Goal: Task Accomplishment & Management: Manage account settings

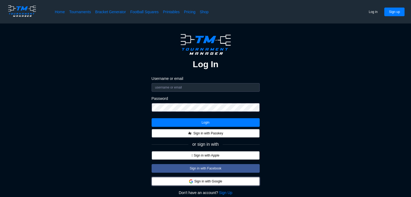
click at [201, 184] on button "Sign in with Google" at bounding box center [206, 181] width 108 height 9
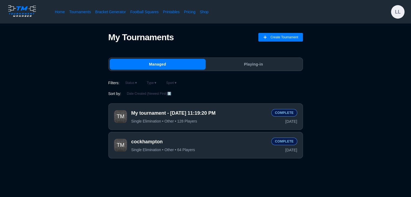
click at [280, 27] on div "My Tournaments My Tournaments Create Tournament Managed Playing-in Filters: Sta…" at bounding box center [206, 97] width 368 height 146
click at [280, 33] on span "Create Tournament" at bounding box center [285, 37] width 28 height 9
drag, startPoint x: 148, startPoint y: 146, endPoint x: 117, endPoint y: 129, distance: 35.6
click at [117, 129] on div "Filters: Status ▼ Type ▼ Sport ▼ Sort by: Date Created (Newest First) ↕️ My tou…" at bounding box center [205, 120] width 195 height 81
click at [131, 81] on button "Status ▼" at bounding box center [131, 83] width 19 height 6
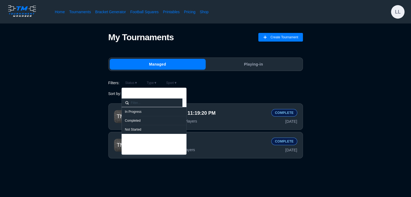
click at [97, 92] on div "My Tournaments Create Tournament Managed Playing-in Filters: Status ▼ Type ▼ Sp…" at bounding box center [206, 96] width 368 height 129
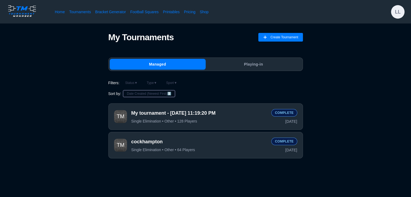
click at [132, 92] on button "Date Created (Newest First) ↕️" at bounding box center [148, 94] width 51 height 6
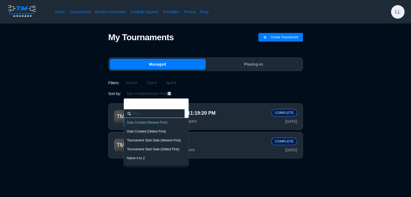
click at [91, 103] on div "My Tournaments Create Tournament Managed Playing-in Filters: Status ▼ Type ▼ Sp…" at bounding box center [206, 96] width 368 height 129
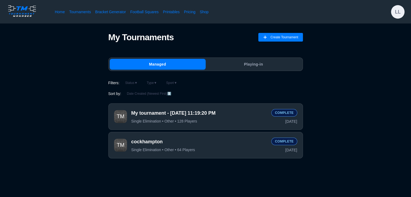
drag, startPoint x: 217, startPoint y: 115, endPoint x: 312, endPoint y: 134, distance: 96.9
click at [313, 134] on div "My Tournaments Create Tournament Managed Playing-in Filters: Status ▼ Type ▼ Sp…" at bounding box center [206, 96] width 368 height 129
click at [252, 155] on div "cockhampton Single Elimination • Other • 64 Players Complete [DATE]" at bounding box center [205, 145] width 195 height 26
